Goal: Use online tool/utility: Utilize a website feature to perform a specific function

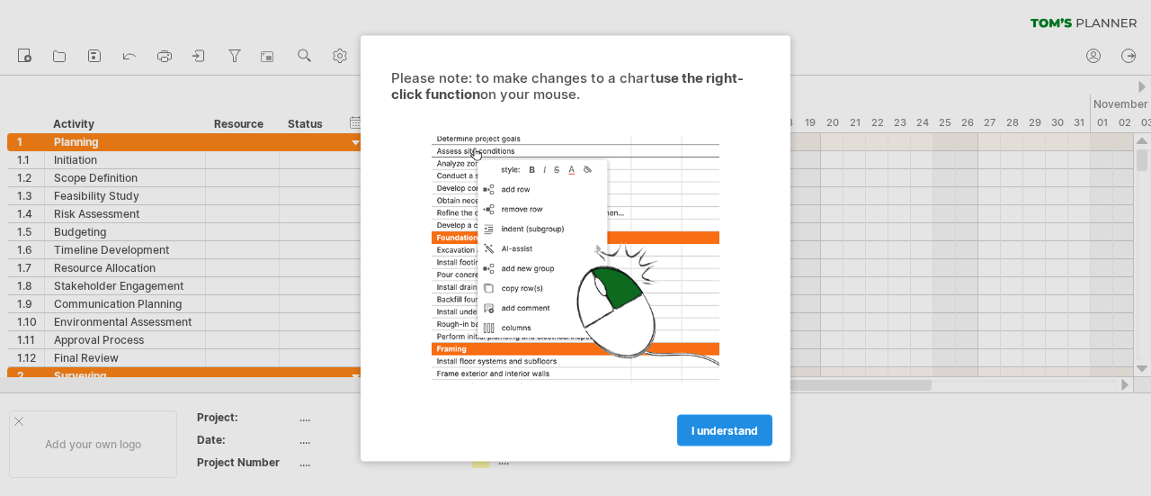
click at [712, 431] on span "I understand" at bounding box center [725, 429] width 67 height 13
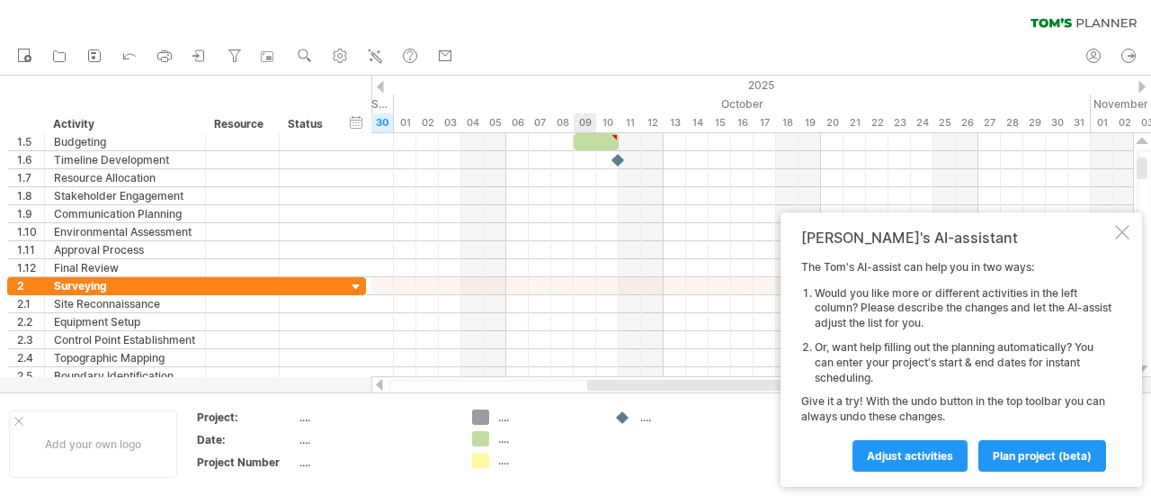
type textarea "**********"
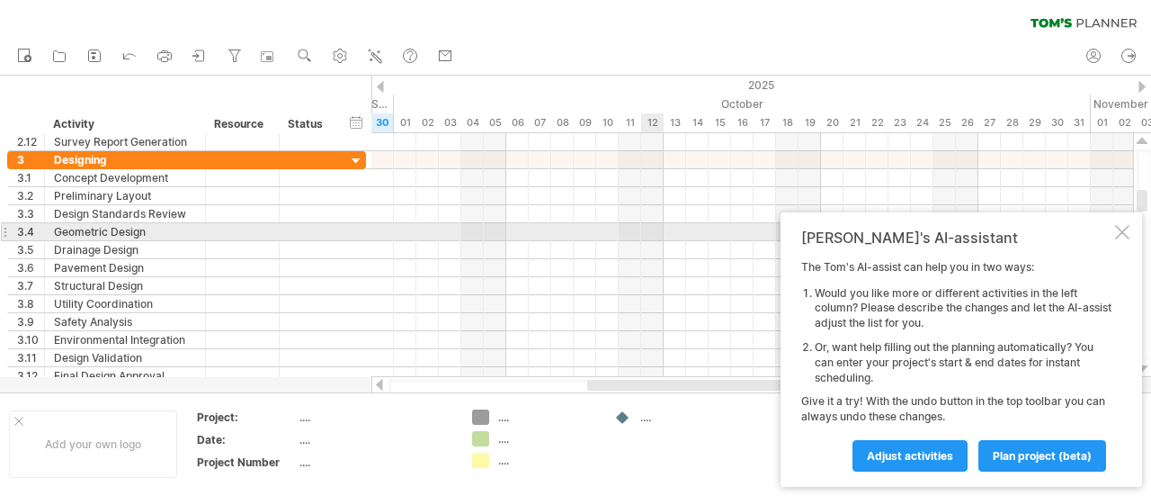
click at [1124, 233] on div at bounding box center [1122, 232] width 14 height 14
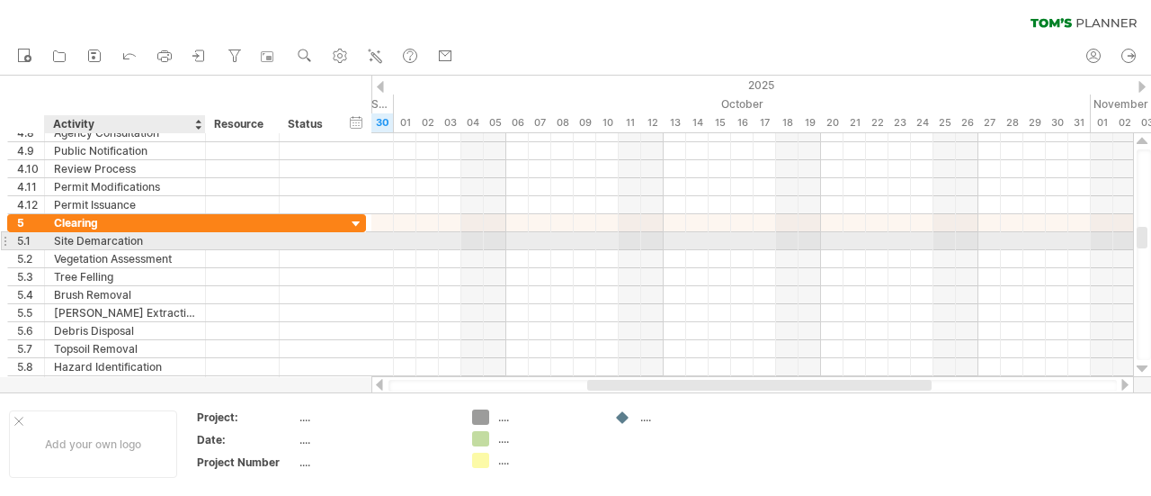
click at [148, 240] on div "Site Demarcation" at bounding box center [125, 240] width 142 height 17
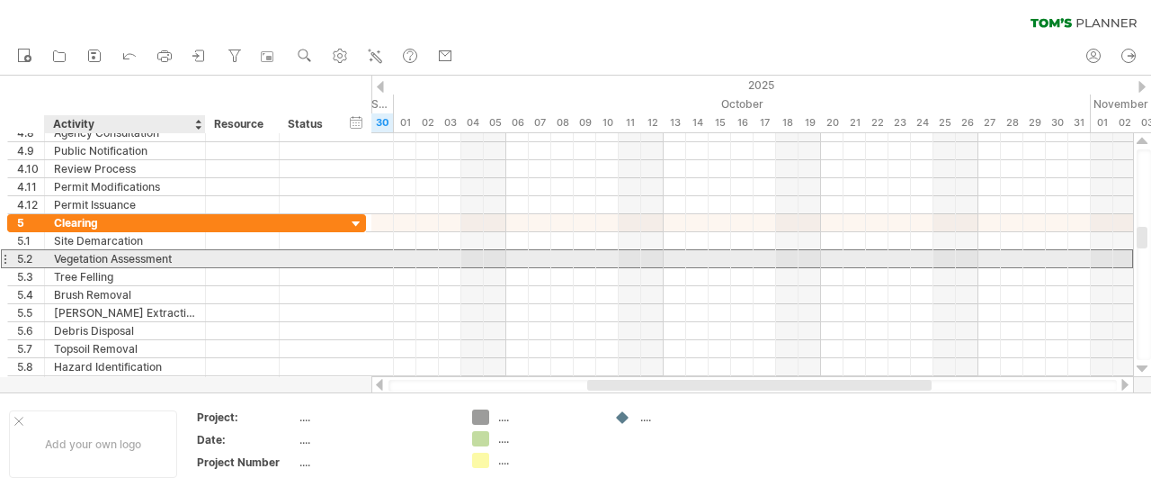
click at [151, 256] on div "Vegetation Assessment" at bounding box center [125, 258] width 142 height 17
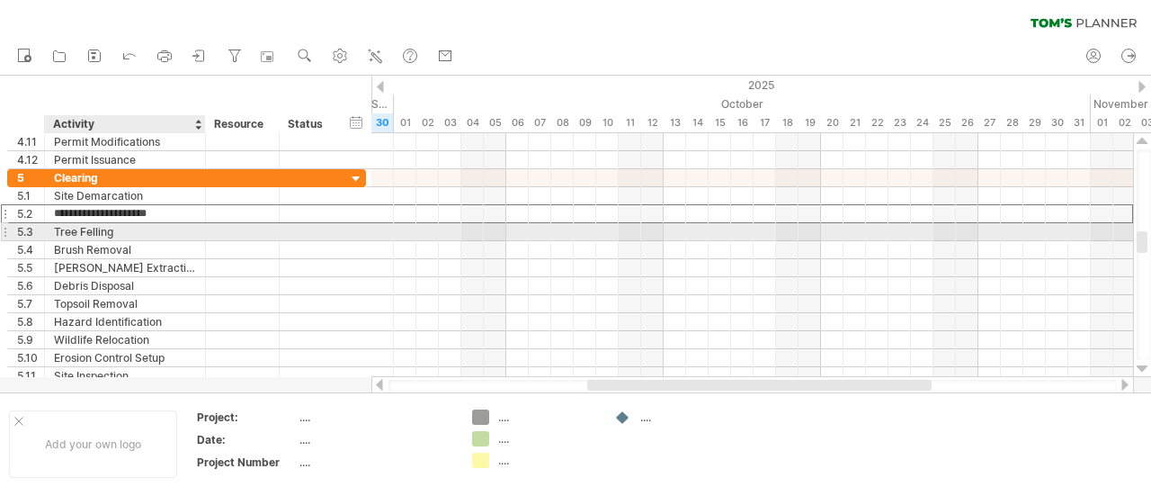
click at [157, 230] on div "Tree Felling" at bounding box center [125, 231] width 142 height 17
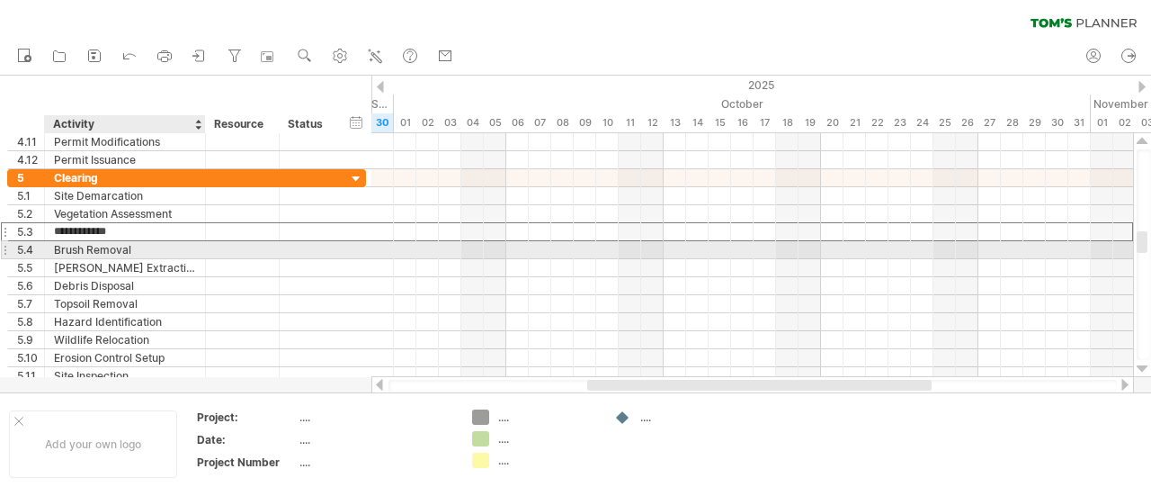
click at [157, 242] on div "Brush Removal" at bounding box center [125, 249] width 142 height 17
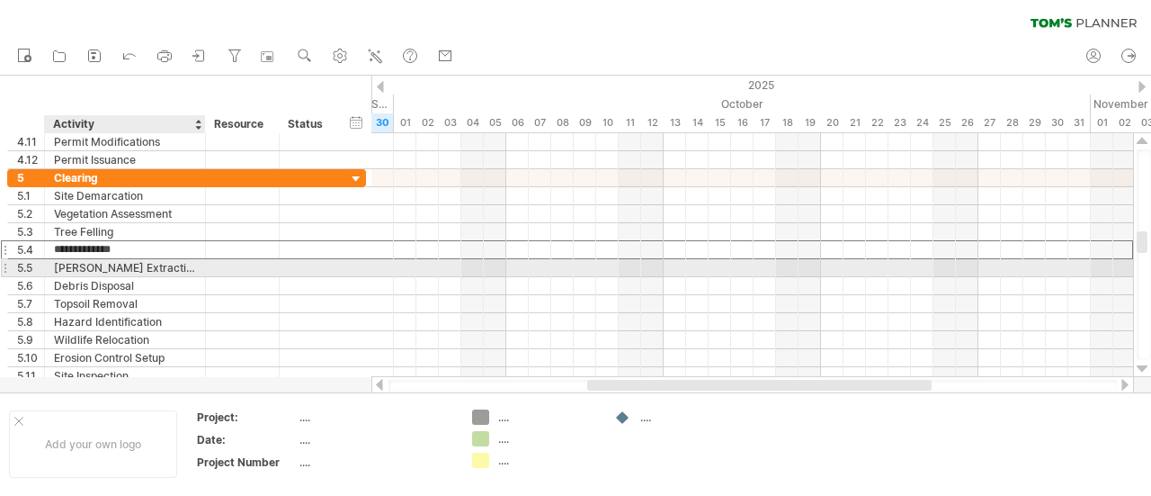
click at [159, 259] on div "[PERSON_NAME] Extraction" at bounding box center [125, 267] width 142 height 17
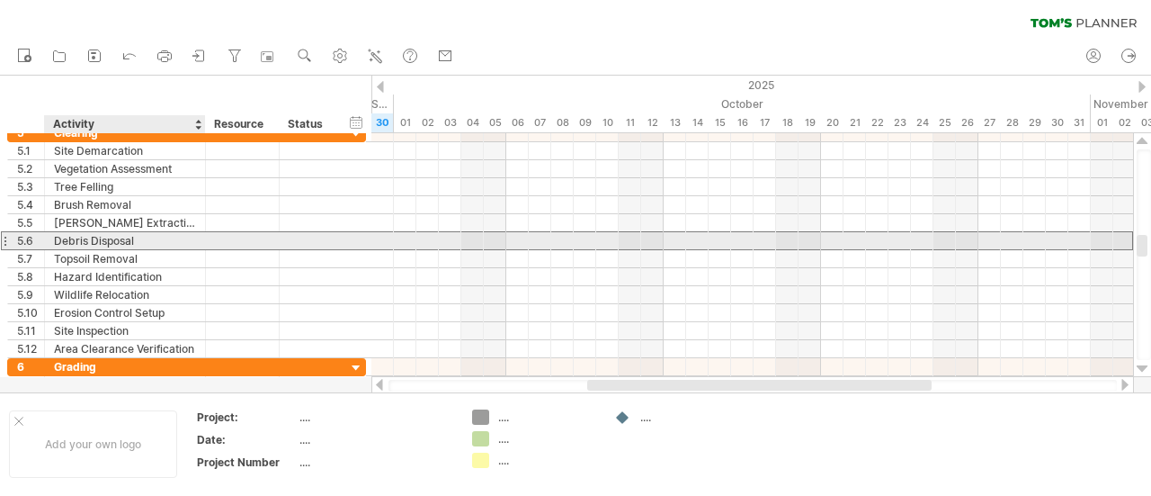
click at [151, 241] on div "Debris Disposal" at bounding box center [125, 240] width 142 height 17
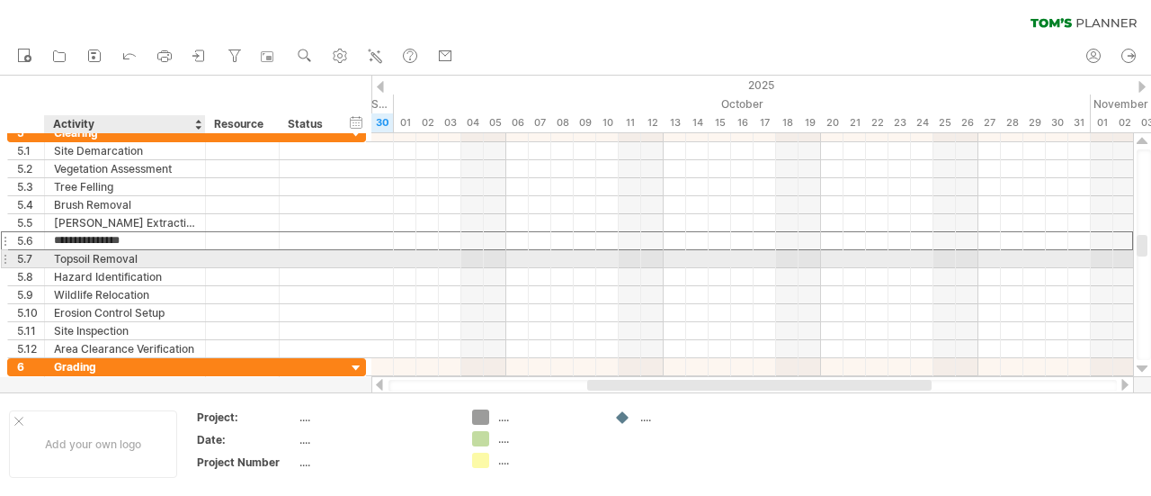
click at [153, 262] on div "Topsoil Removal" at bounding box center [125, 258] width 142 height 17
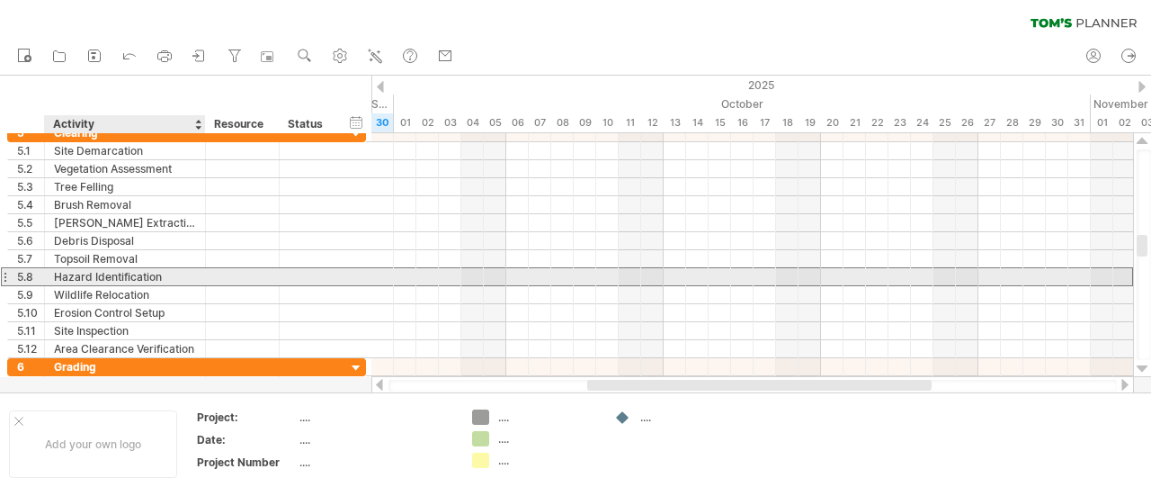
click at [171, 272] on div "Hazard Identification" at bounding box center [125, 276] width 142 height 17
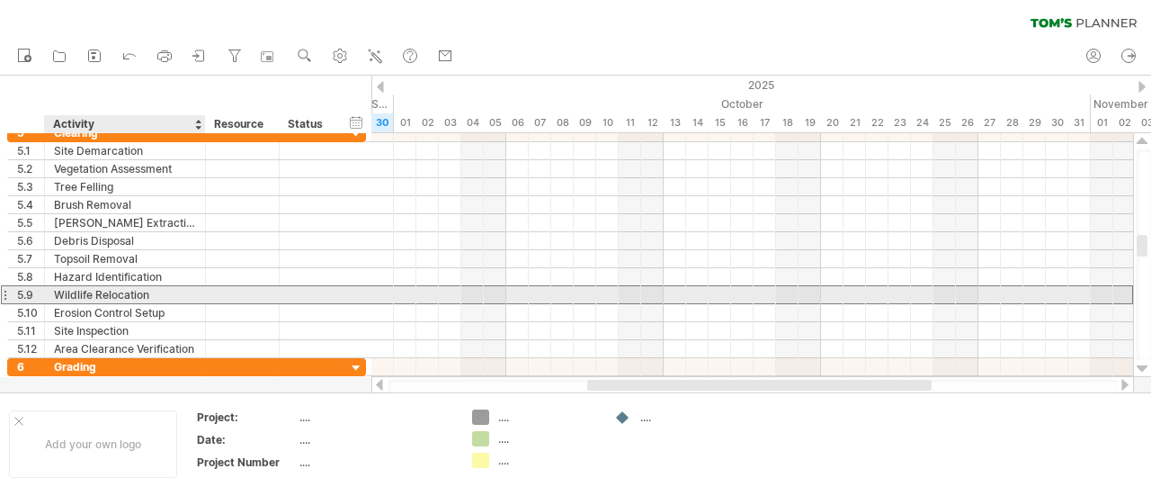
click at [183, 289] on div "Wildlife Relocation" at bounding box center [125, 294] width 142 height 17
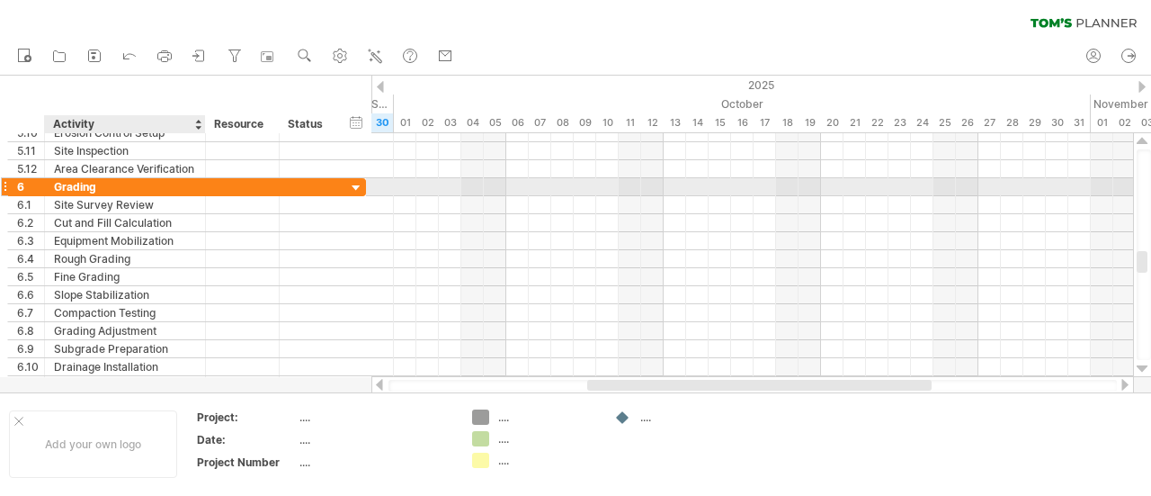
click at [144, 188] on div "Grading" at bounding box center [125, 186] width 142 height 17
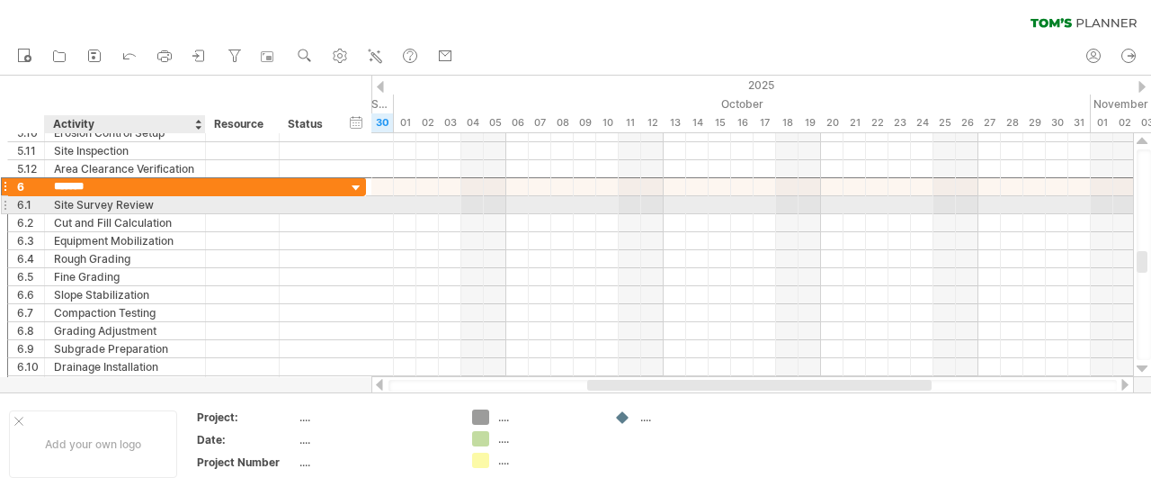
click at [143, 202] on div "Site Survey Review" at bounding box center [125, 204] width 142 height 17
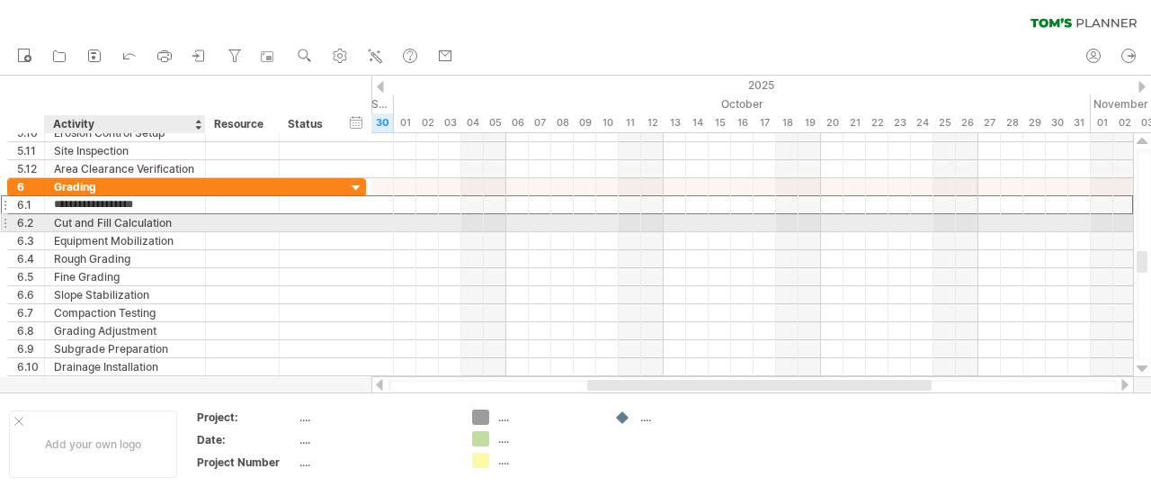
click at [174, 219] on div "Cut and Fill Calculation" at bounding box center [125, 222] width 142 height 17
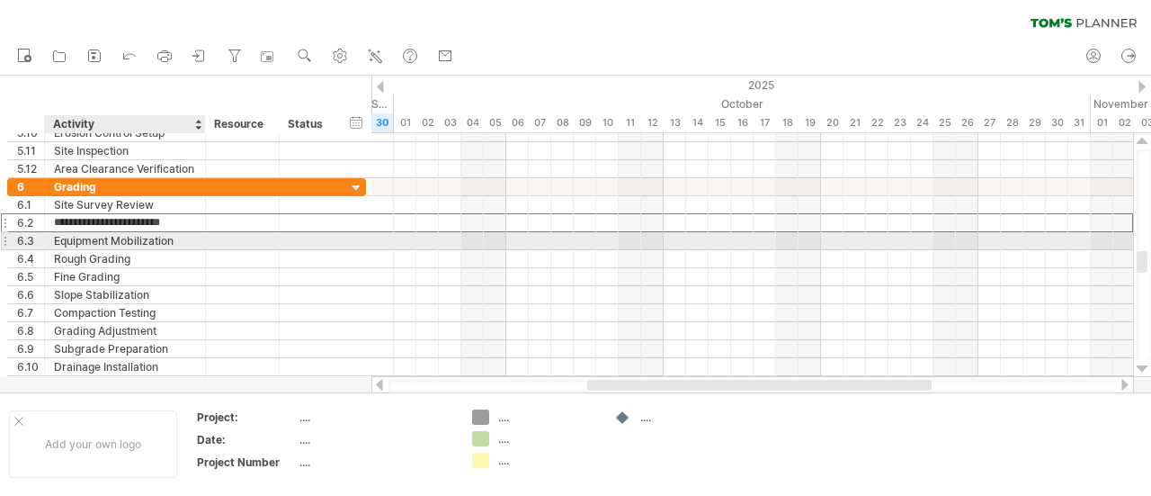
click at [94, 236] on div "Equipment Mobilization" at bounding box center [125, 240] width 142 height 17
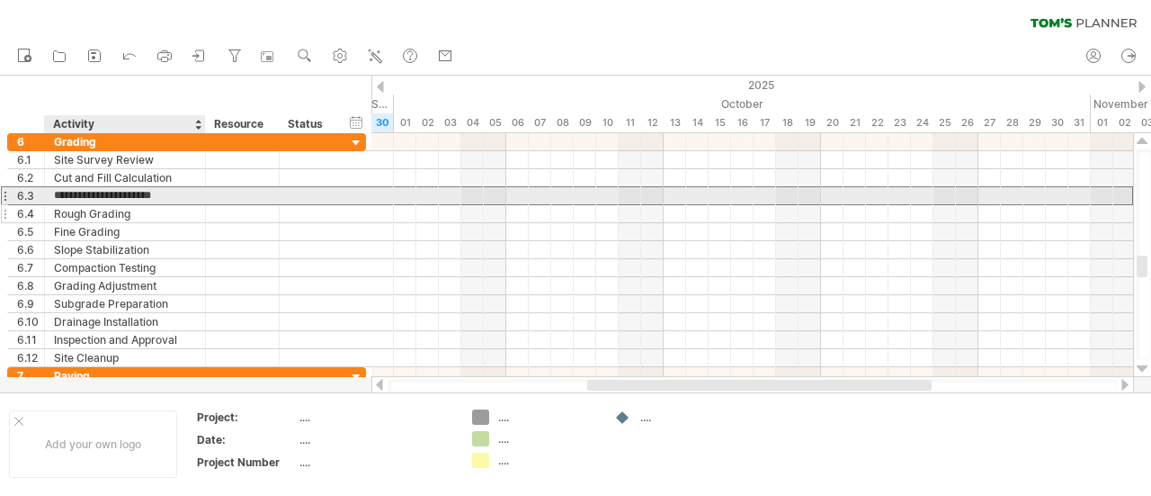
click at [157, 205] on div "Rough Grading" at bounding box center [125, 213] width 142 height 17
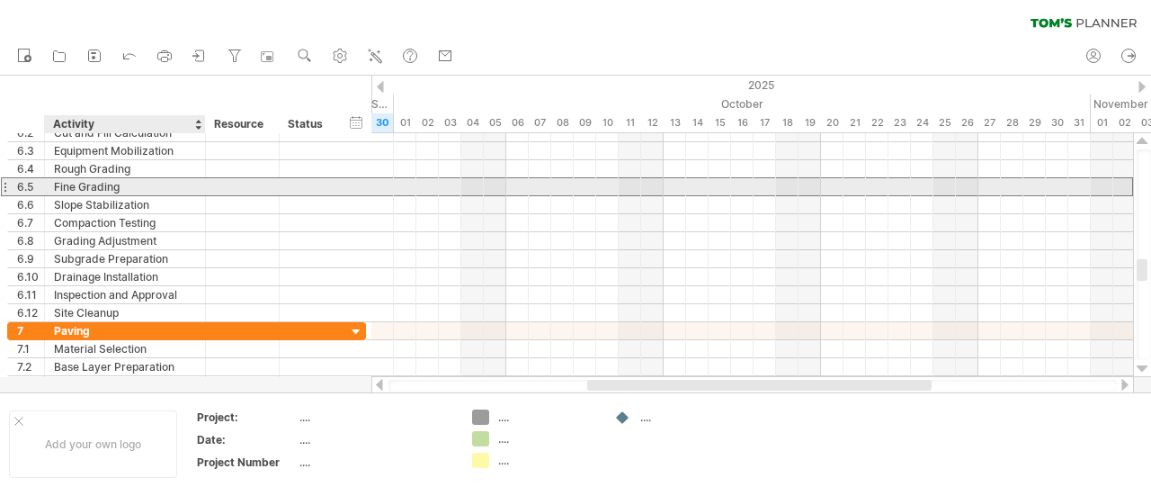
click at [165, 184] on div "Fine Grading" at bounding box center [125, 186] width 142 height 17
